Goal: Obtain resource: Download file/media

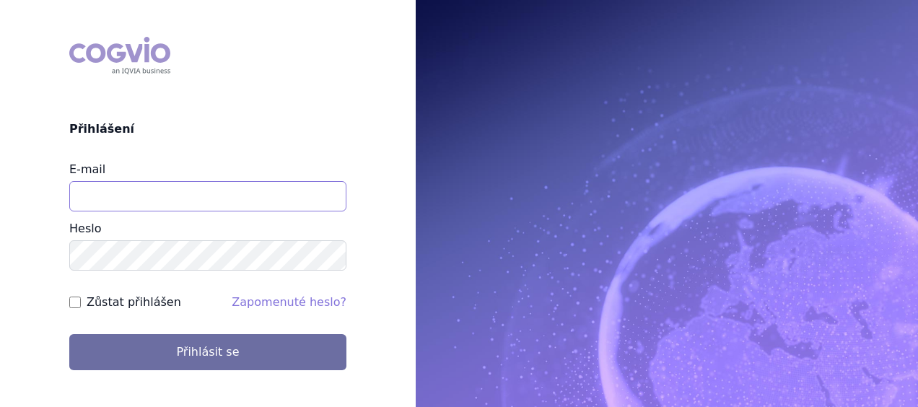
click at [101, 191] on input "E-mail" at bounding box center [207, 196] width 277 height 30
type input "eva.cyronova@novartis.com"
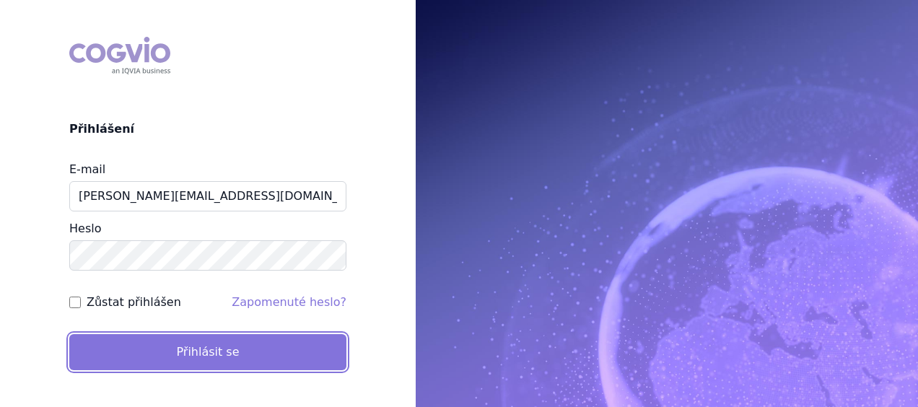
click at [147, 346] on button "Přihlásit se" at bounding box center [207, 352] width 277 height 36
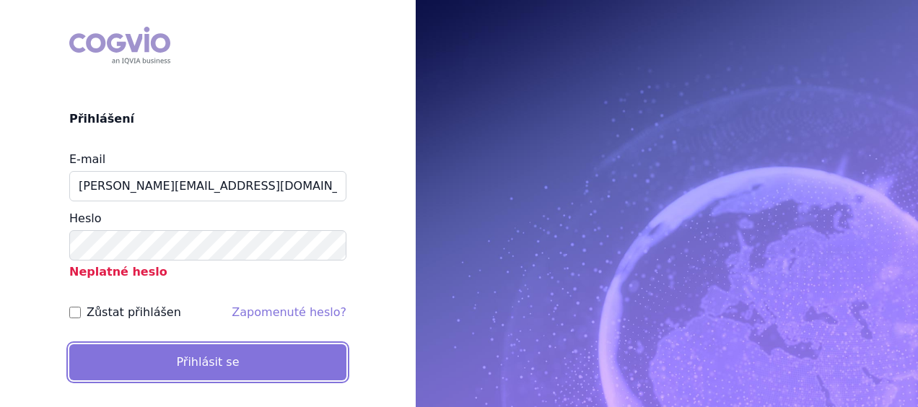
click at [163, 356] on button "Přihlásit se" at bounding box center [207, 362] width 277 height 36
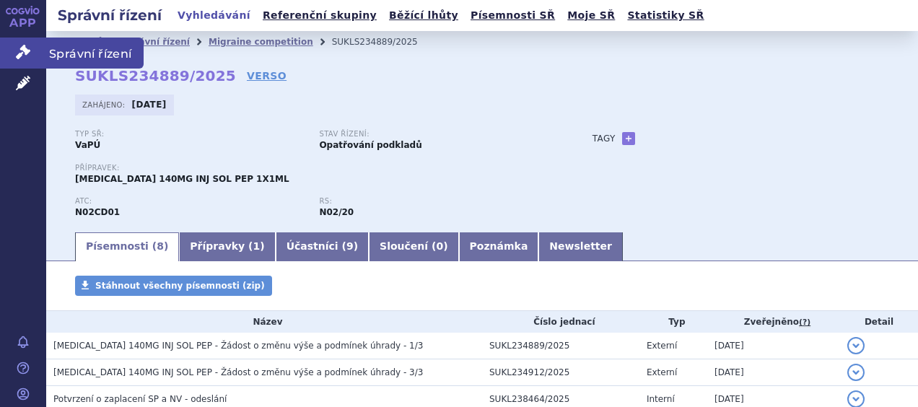
drag, startPoint x: 24, startPoint y: 51, endPoint x: 41, endPoint y: 66, distance: 22.6
click at [25, 53] on icon at bounding box center [23, 52] width 14 height 14
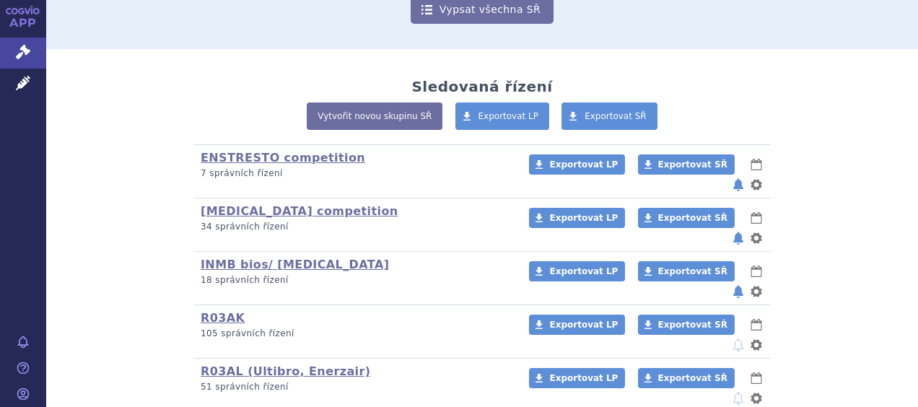
scroll to position [289, 0]
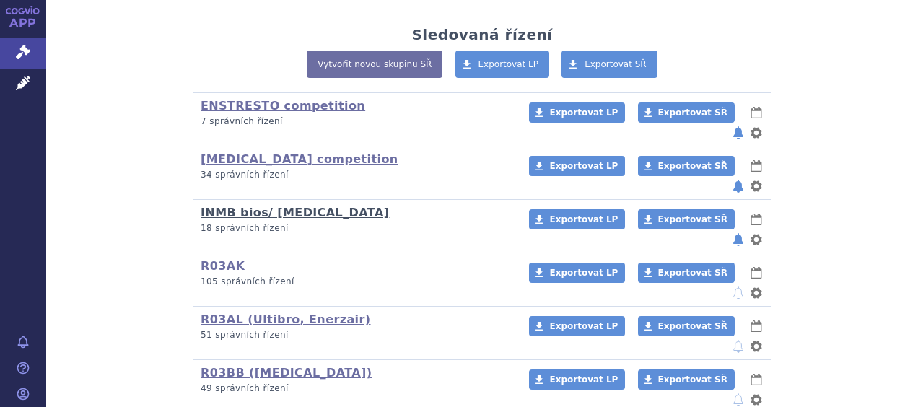
click at [231, 206] on link "INMB bios/ [MEDICAL_DATA]" at bounding box center [295, 213] width 188 height 14
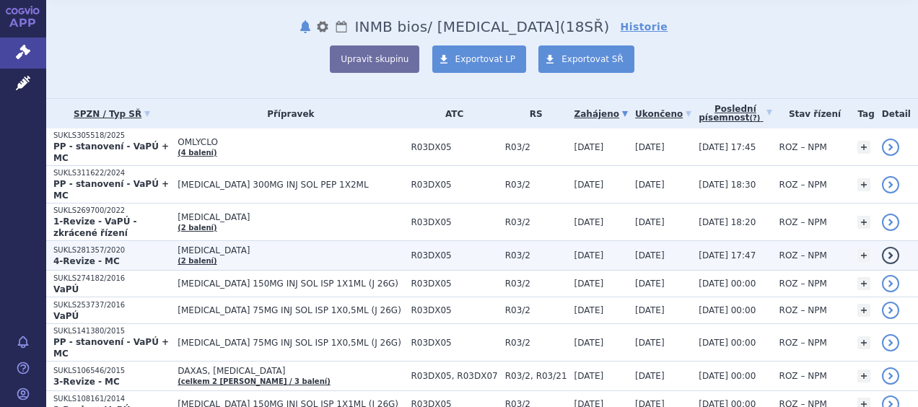
scroll to position [72, 0]
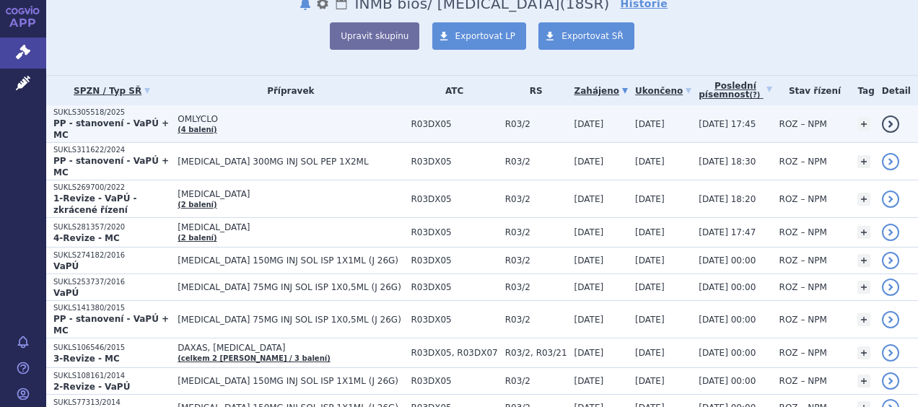
click at [87, 123] on strong "PP - stanovení - VaPÚ + MC" at bounding box center [110, 129] width 115 height 22
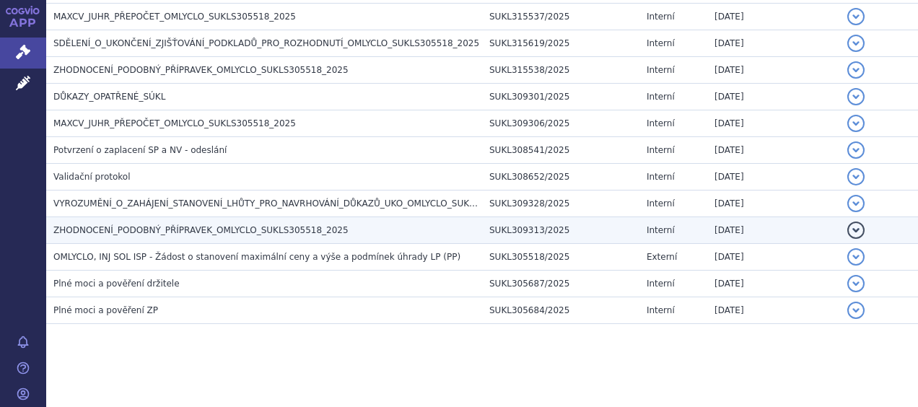
scroll to position [370, 0]
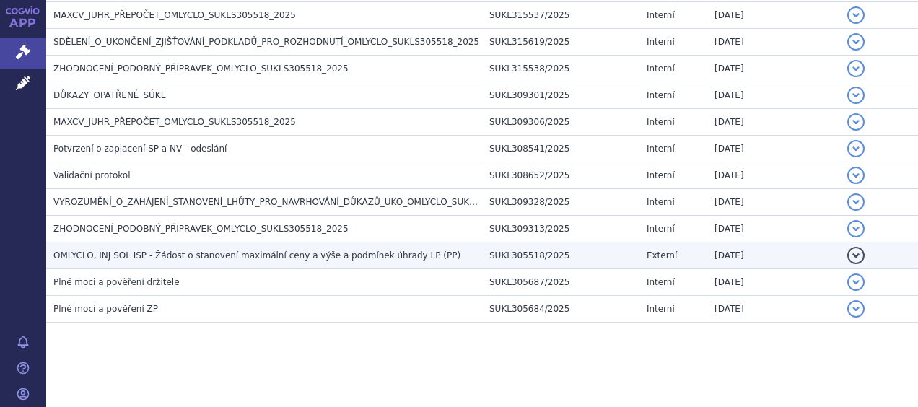
click at [217, 253] on span "OMLYCLO, INJ SOL ISP - Žádost o stanovení maximální ceny a výše a podmínek úhra…" at bounding box center [256, 255] width 407 height 10
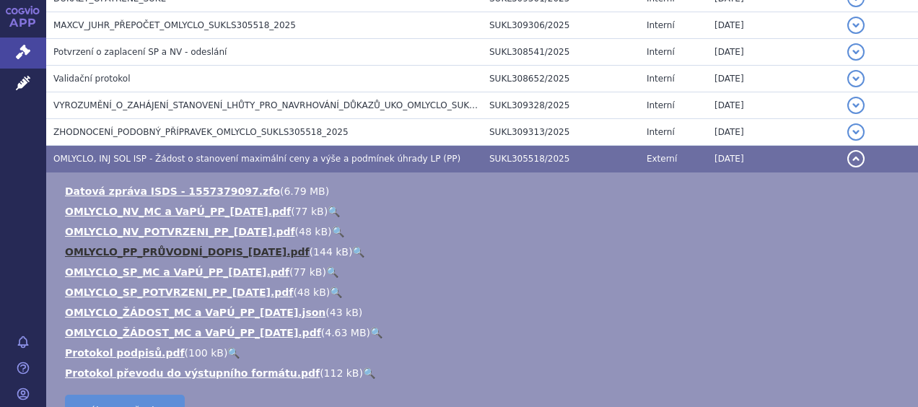
scroll to position [587, 0]
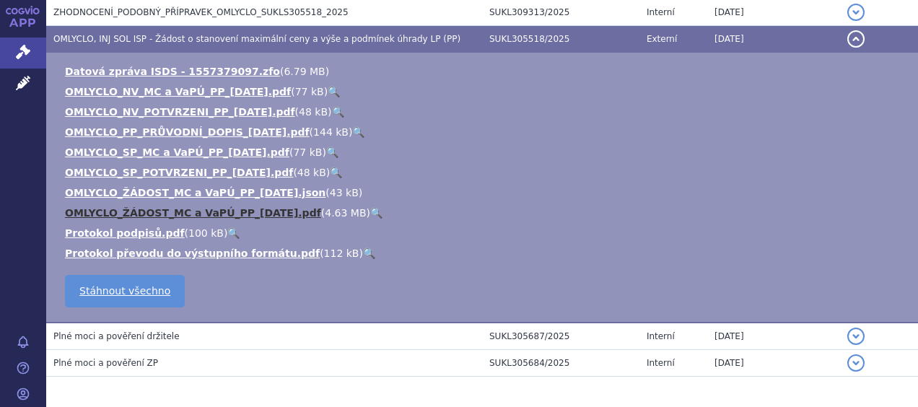
click at [139, 211] on link "OMLYCLO_ŽÁDOST_MC a VaPÚ_PP_[DATE].pdf" at bounding box center [193, 213] width 256 height 12
